Goal: Task Accomplishment & Management: Manage account settings

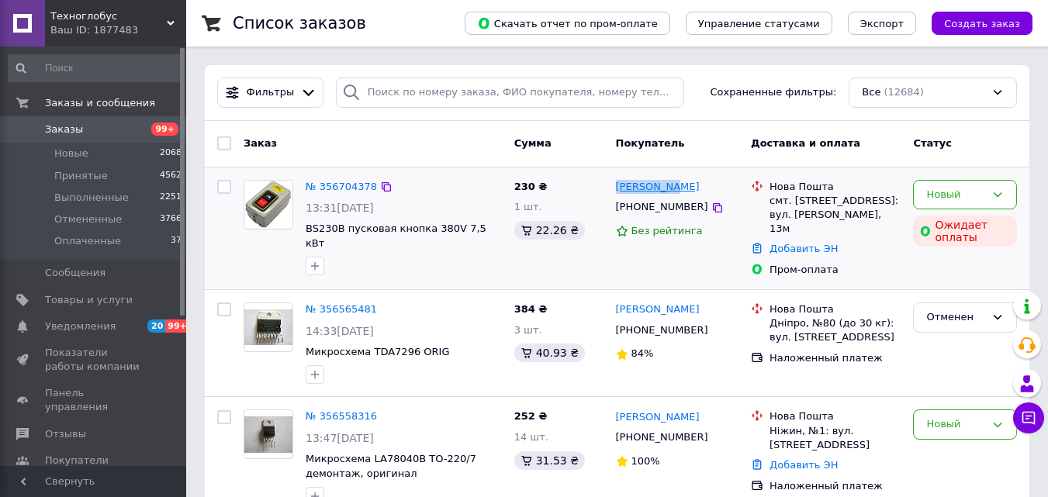
drag, startPoint x: 611, startPoint y: 186, endPoint x: 670, endPoint y: 192, distance: 59.3
click at [670, 192] on div "Андрій Бондарчук +380687834580 Без рейтинга" at bounding box center [678, 229] width 136 height 110
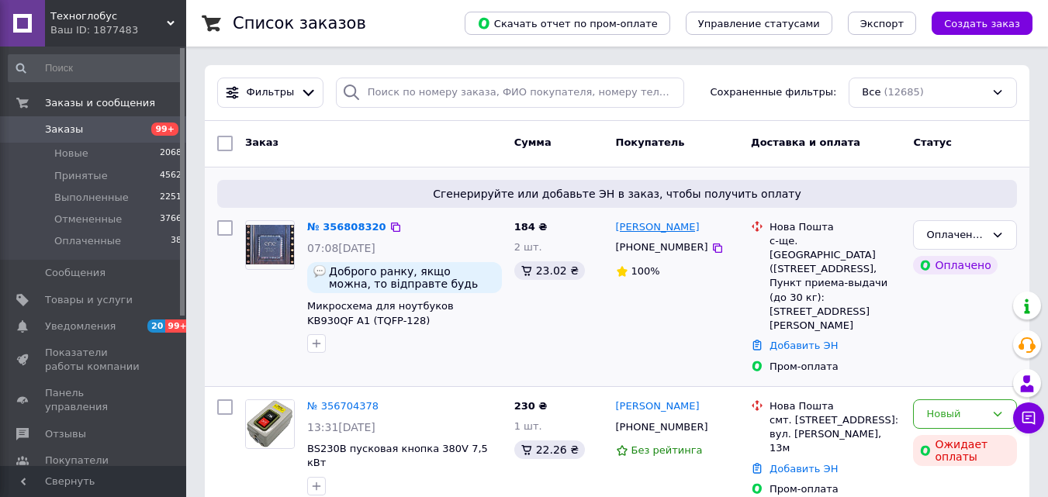
copy link "[PERSON_NAME]"
drag, startPoint x: 611, startPoint y: 231, endPoint x: 688, endPoint y: 230, distance: 76.8
click at [688, 230] on div "[PERSON_NAME] [PHONE_NUMBER] 100%" at bounding box center [678, 297] width 136 height 166
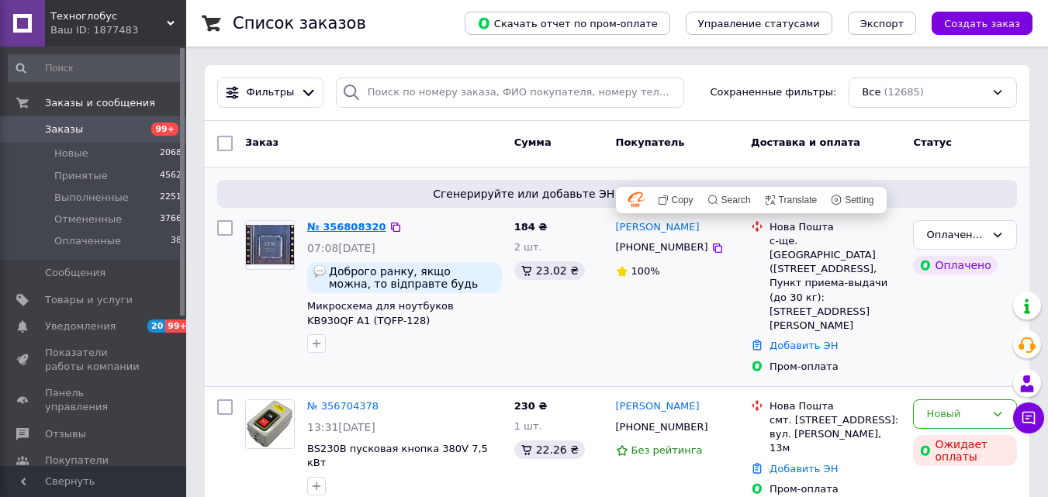
click at [353, 230] on link "№ 356808320" at bounding box center [346, 227] width 79 height 12
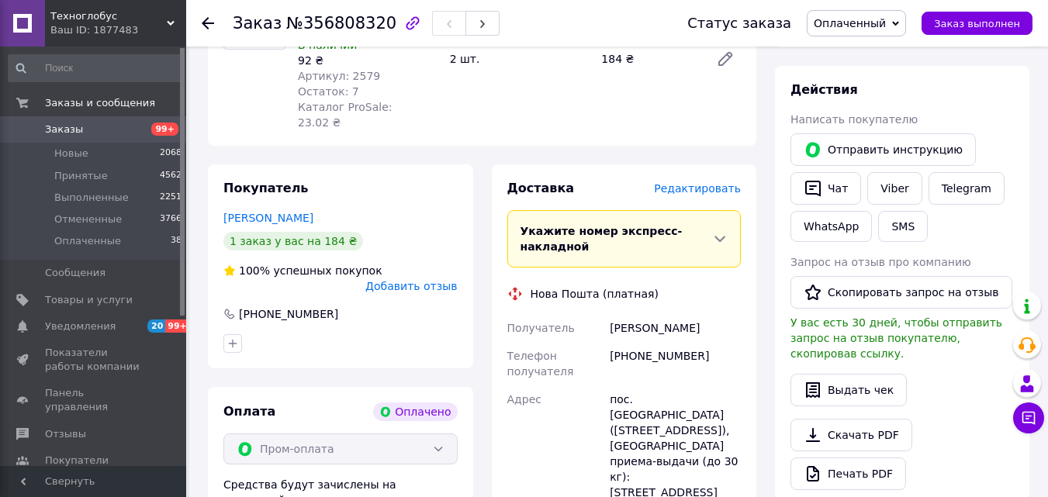
scroll to position [310, 0]
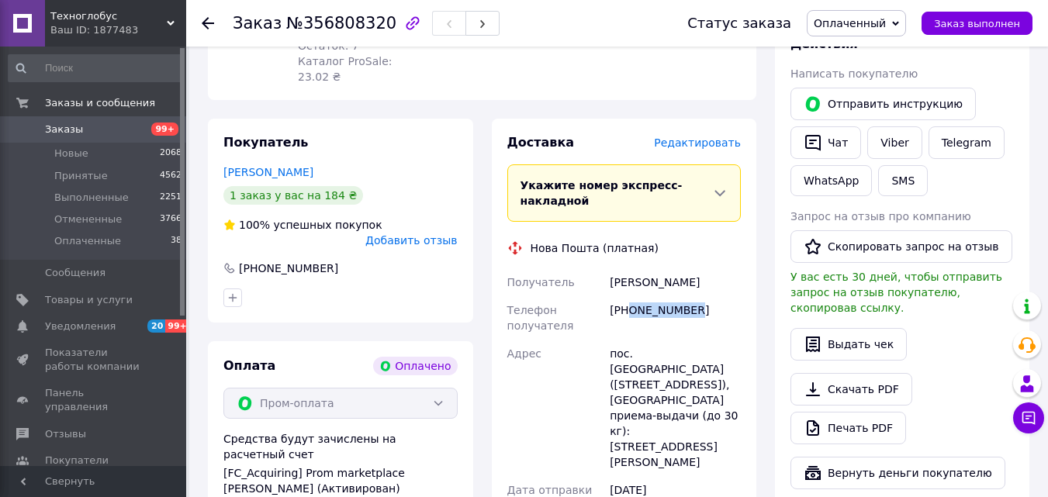
drag, startPoint x: 690, startPoint y: 279, endPoint x: 628, endPoint y: 285, distance: 62.3
click at [628, 296] on div "[PHONE_NUMBER]" at bounding box center [674, 317] width 137 height 43
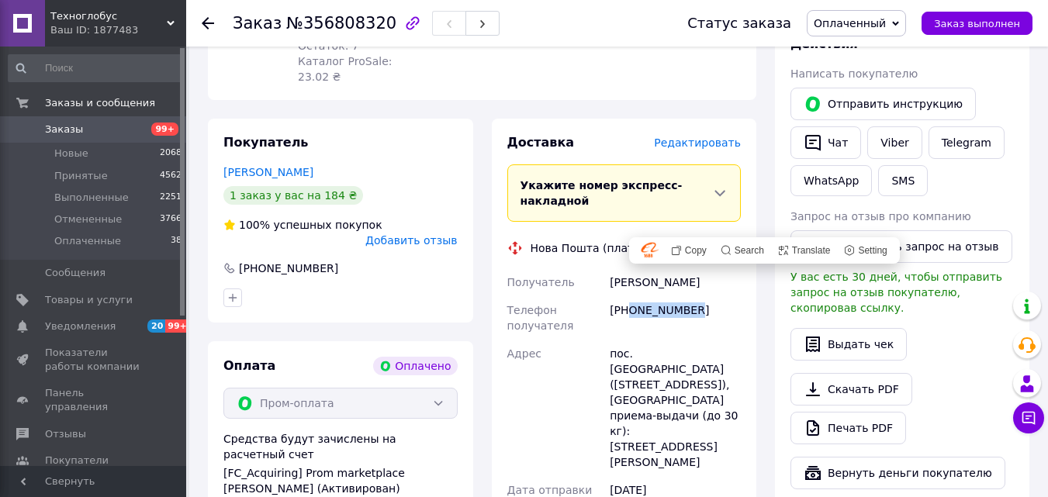
copy div "0668007916"
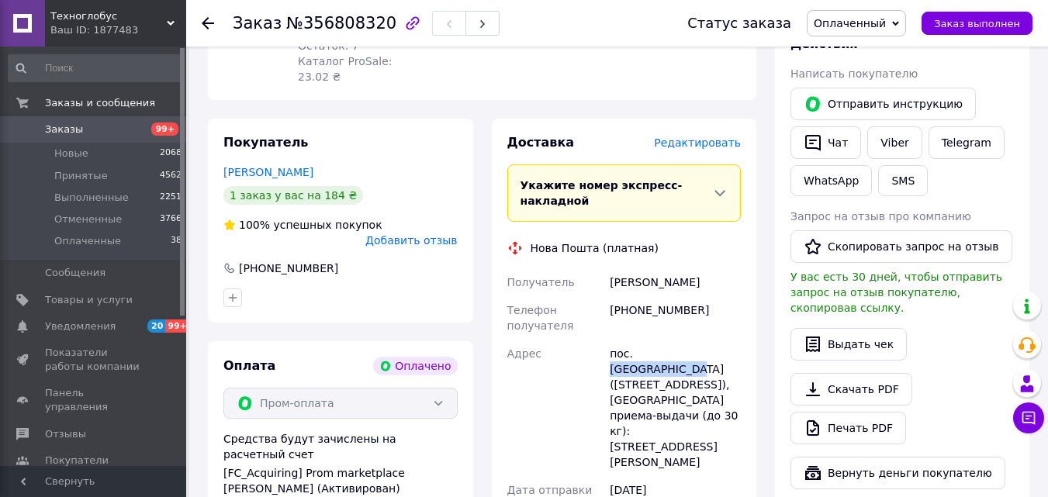
drag, startPoint x: 632, startPoint y: 323, endPoint x: 717, endPoint y: 327, distance: 85.4
click at [717, 340] on div "пос. [GEOGRAPHIC_DATA] ([STREET_ADDRESS]), [GEOGRAPHIC_DATA] приема-выдачи (до …" at bounding box center [674, 408] width 137 height 136
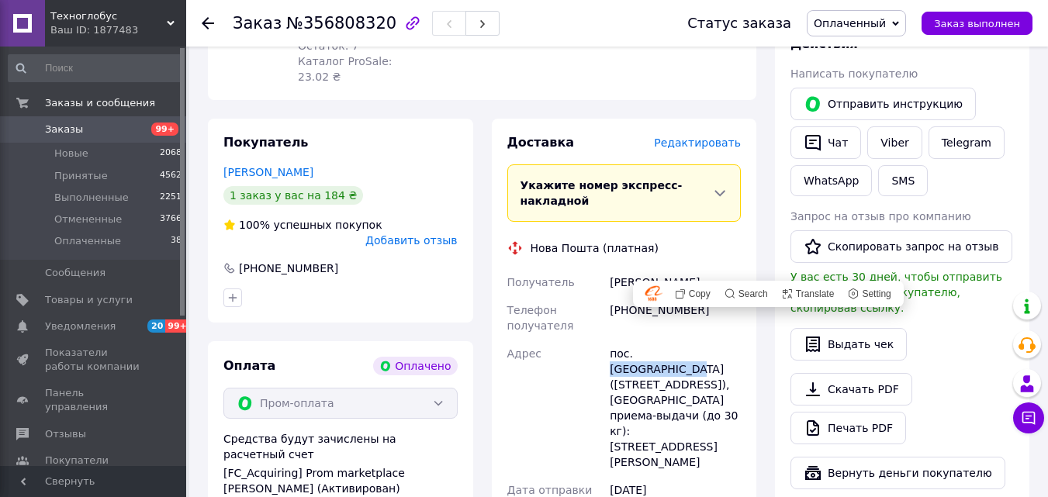
copy div "Першотравневое"
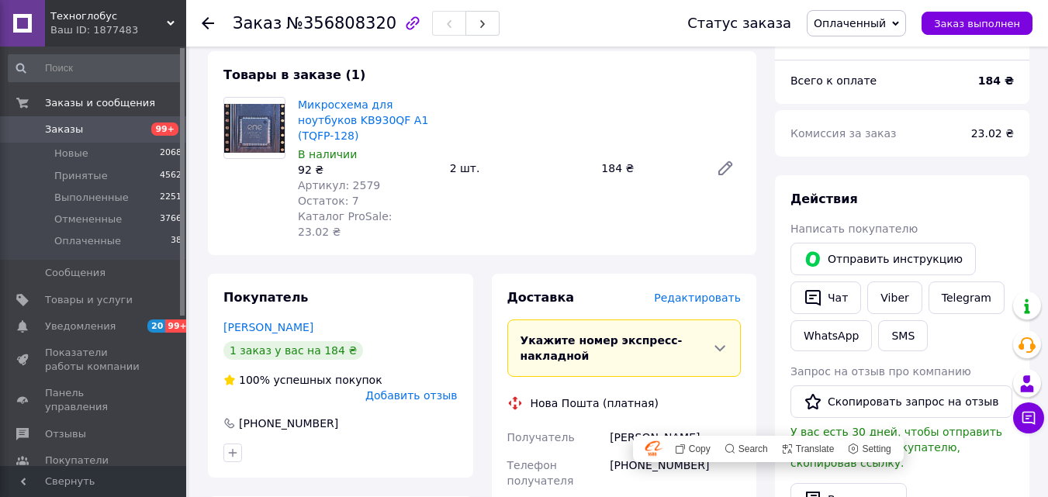
scroll to position [78, 0]
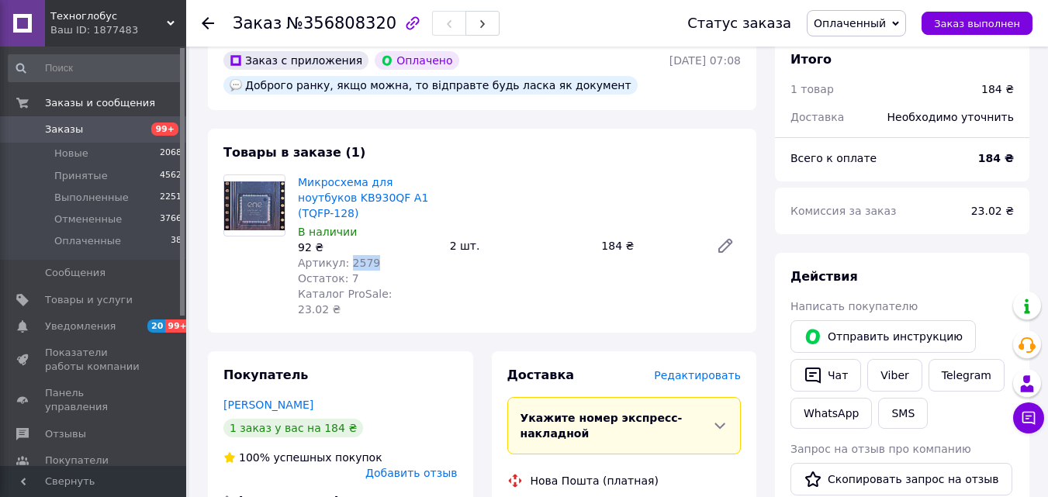
drag, startPoint x: 365, startPoint y: 244, endPoint x: 344, endPoint y: 247, distance: 20.4
click at [344, 257] on span "Артикул: 2579" at bounding box center [339, 263] width 82 height 12
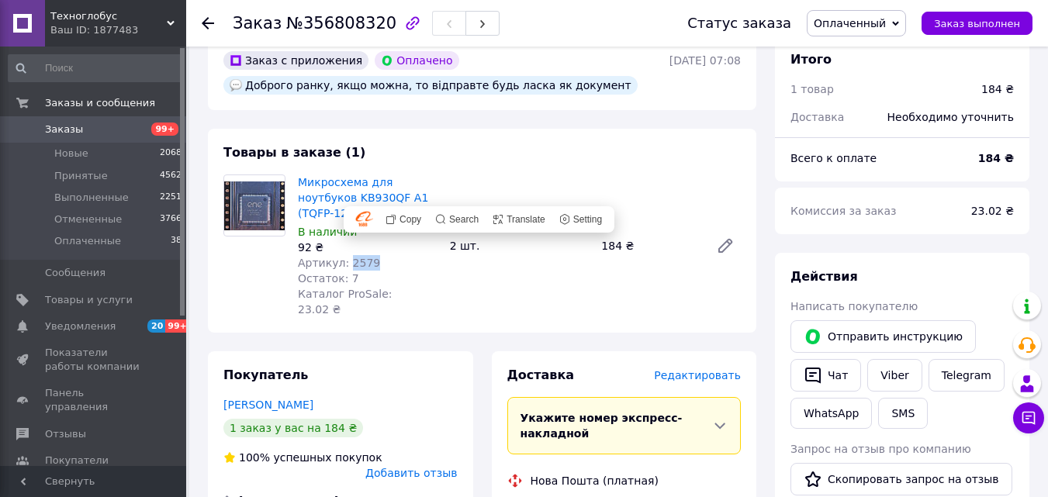
copy span "2579"
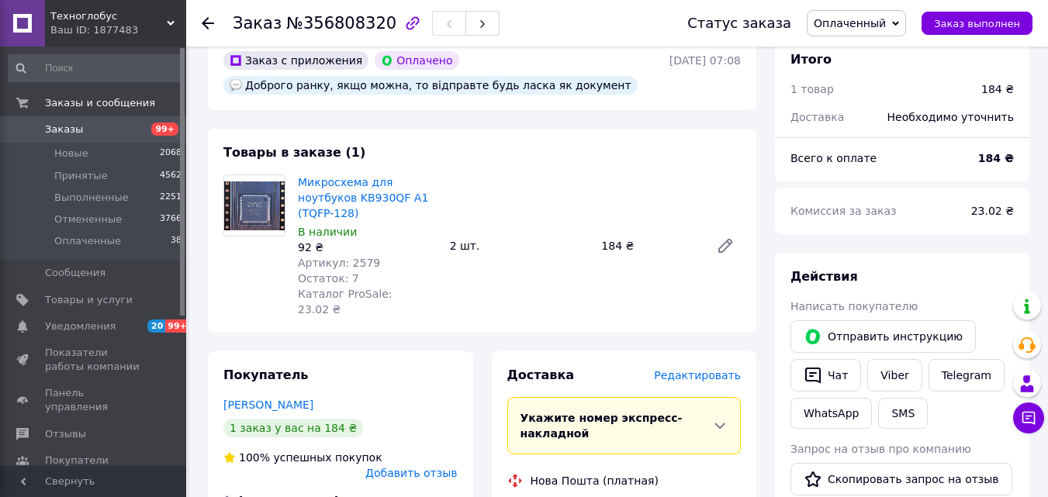
click at [485, 275] on div "Микросхема для ноутбуков KB930QF A1 (TQFP-128) В наличии 92 ₴ Артикул: 2579 Ост…" at bounding box center [519, 245] width 455 height 149
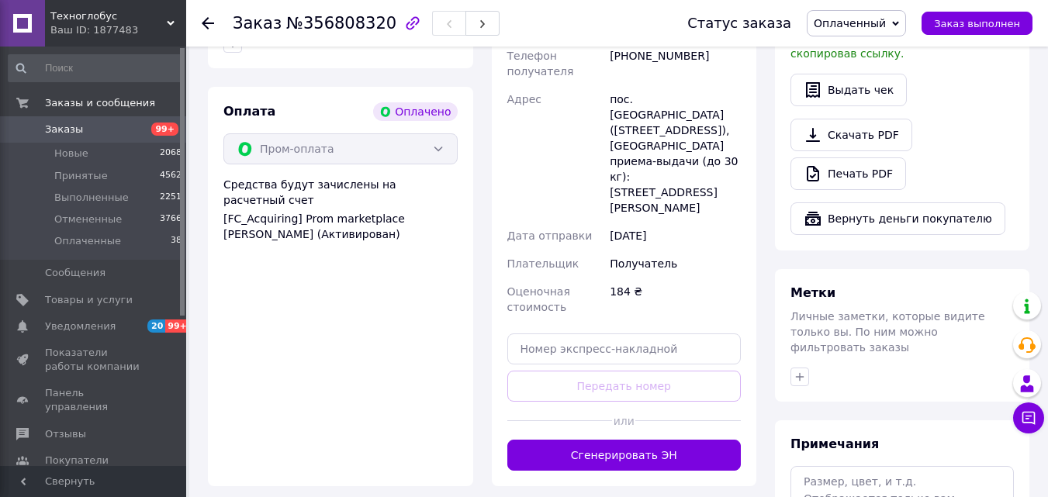
scroll to position [696, 0]
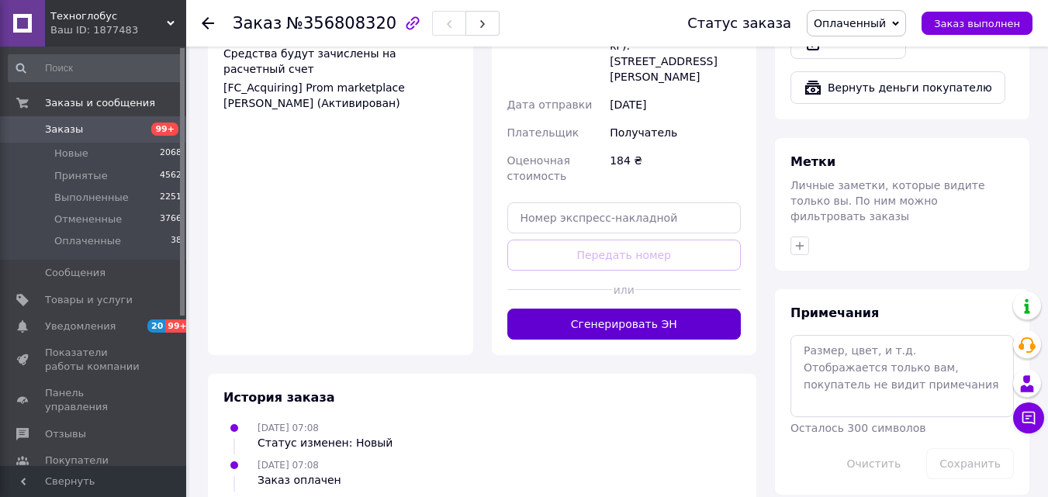
click at [568, 309] on button "Сгенерировать ЭН" at bounding box center [624, 324] width 234 height 31
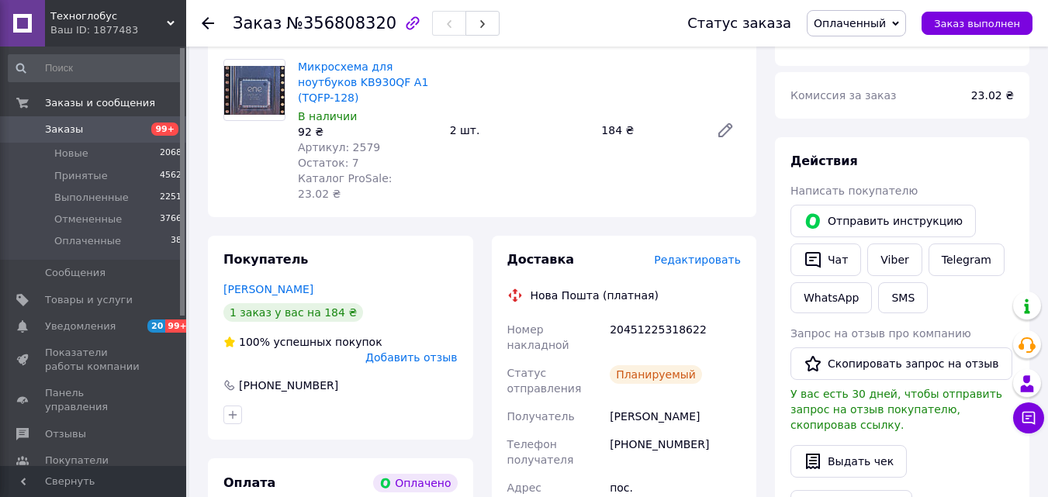
scroll to position [216, 0]
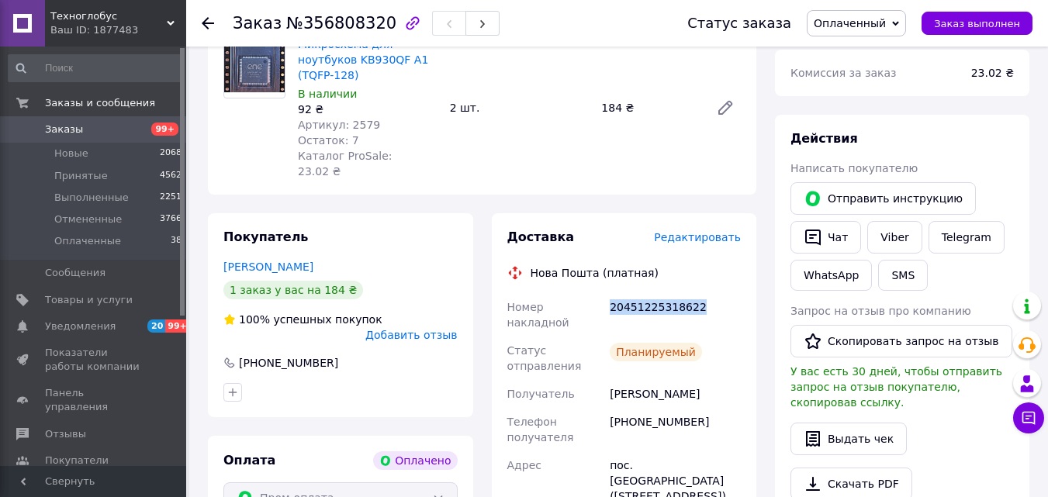
drag, startPoint x: 692, startPoint y: 277, endPoint x: 611, endPoint y: 285, distance: 81.0
click at [611, 293] on div "20451225318622" at bounding box center [674, 314] width 137 height 43
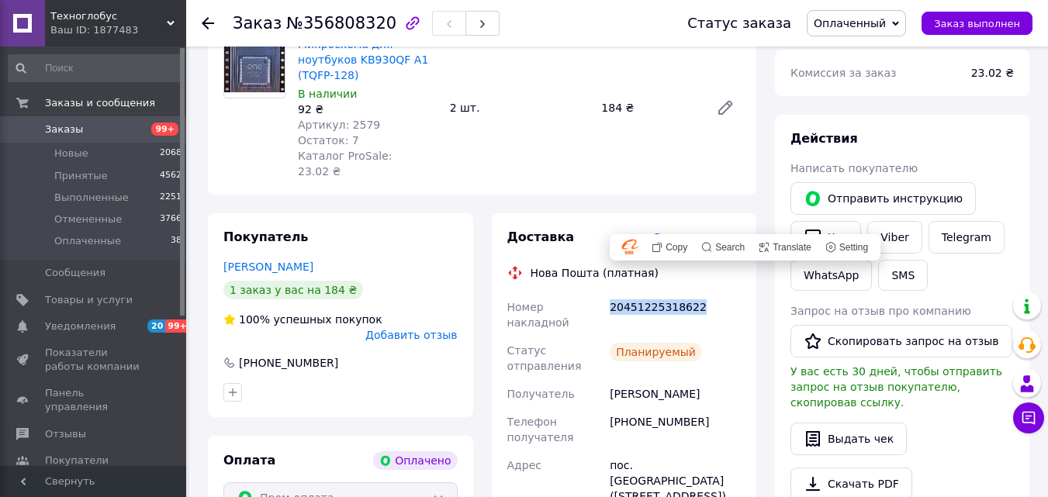
copy div "20451225318622"
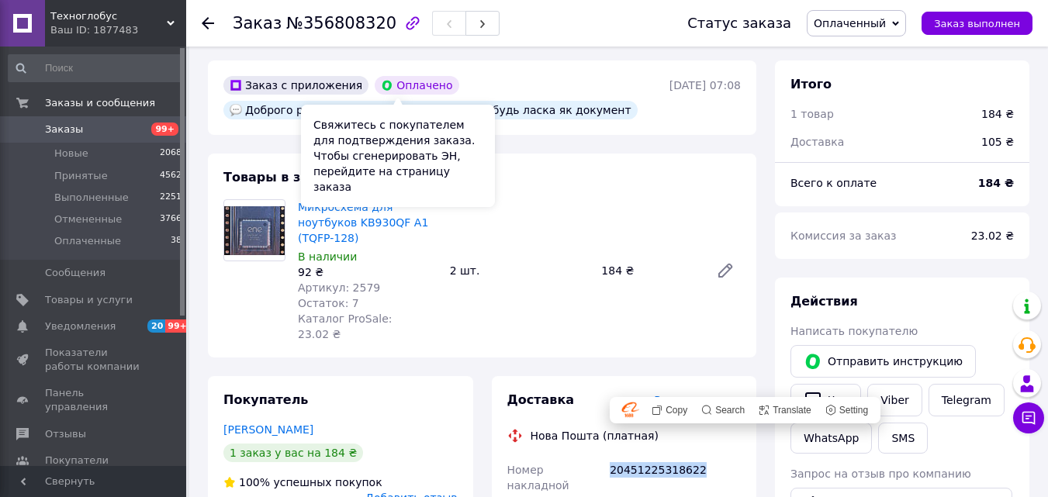
scroll to position [78, 0]
